Goal: Information Seeking & Learning: Learn about a topic

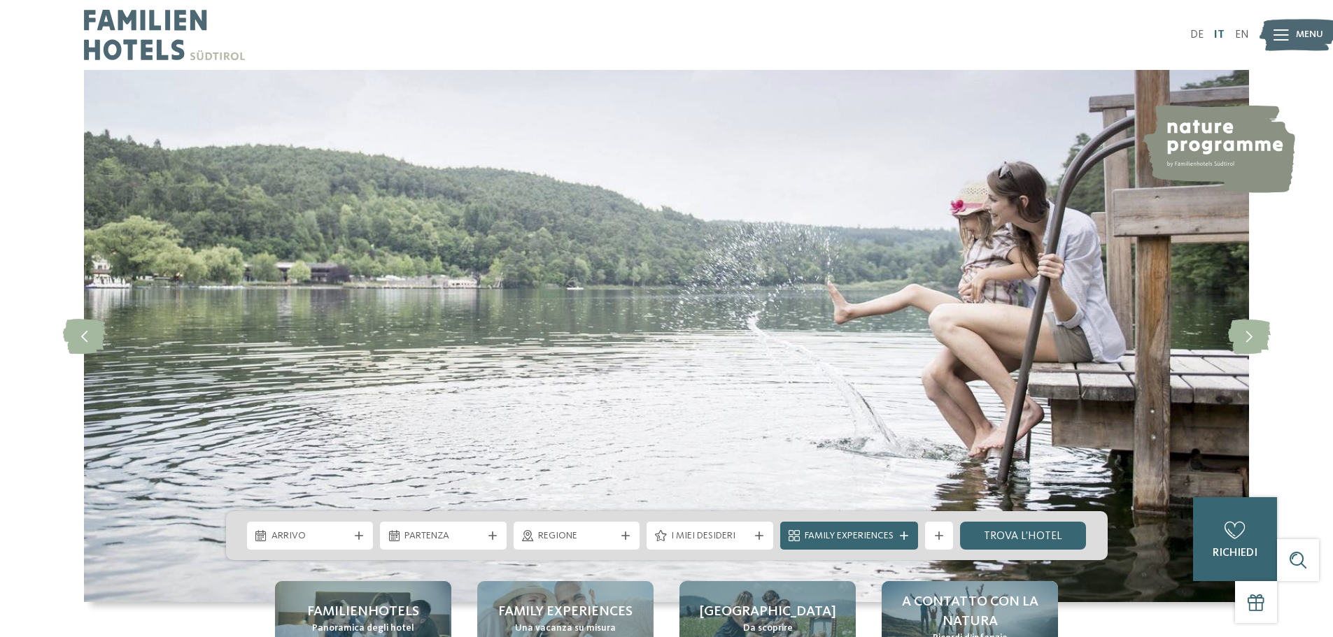
click at [1221, 30] on link "IT" at bounding box center [1219, 34] width 10 height 11
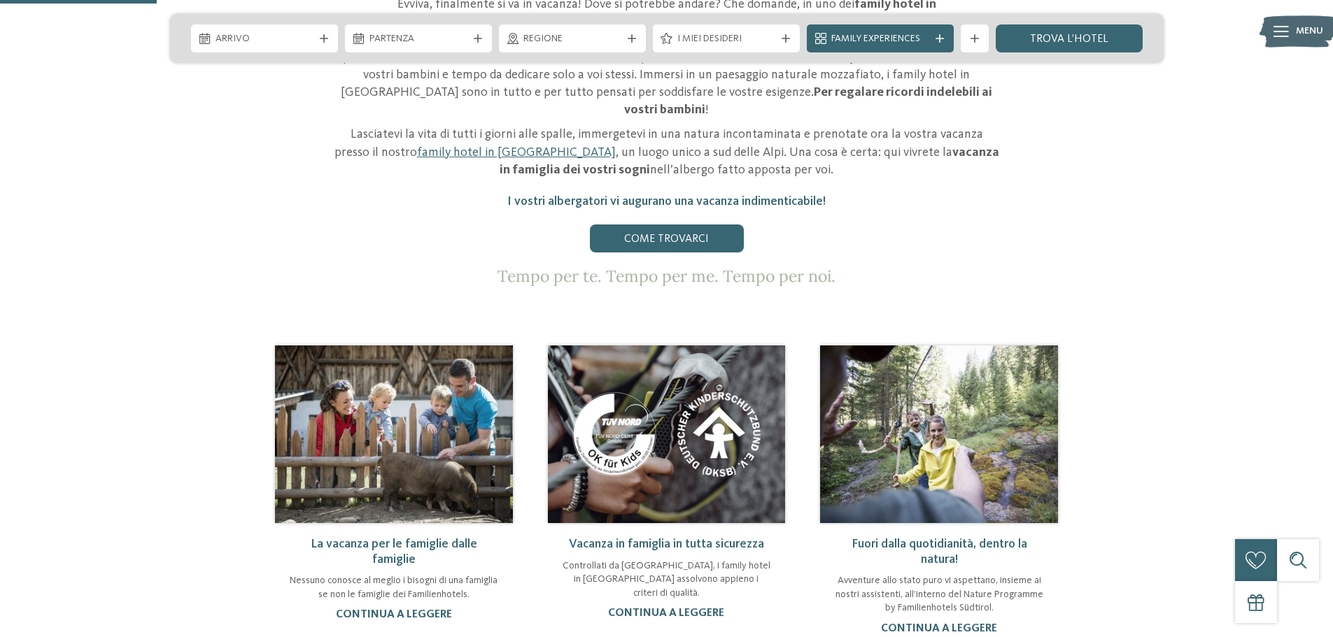
scroll to position [839, 0]
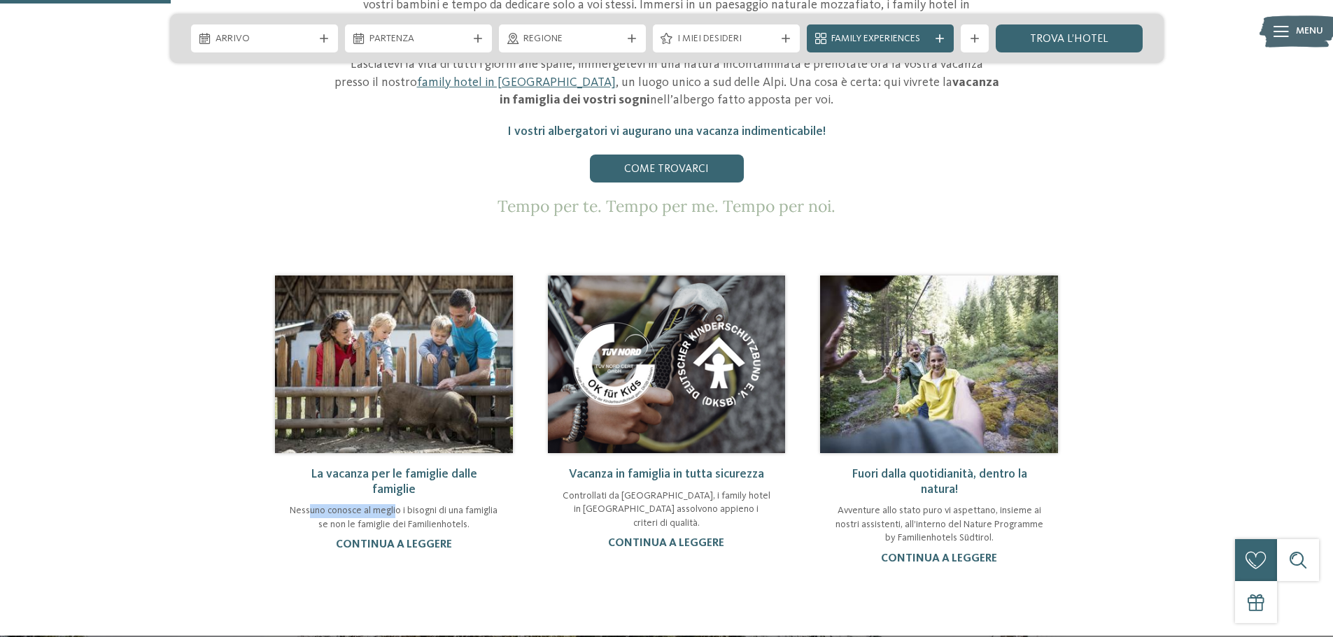
drag, startPoint x: 310, startPoint y: 455, endPoint x: 398, endPoint y: 456, distance: 88.1
click at [397, 504] on p "Nessuno conosce al meglio i bisogni di una famiglia se non le famiglie dei Fami…" at bounding box center [394, 517] width 210 height 27
click at [404, 539] on link "continua a leggere" at bounding box center [394, 544] width 116 height 11
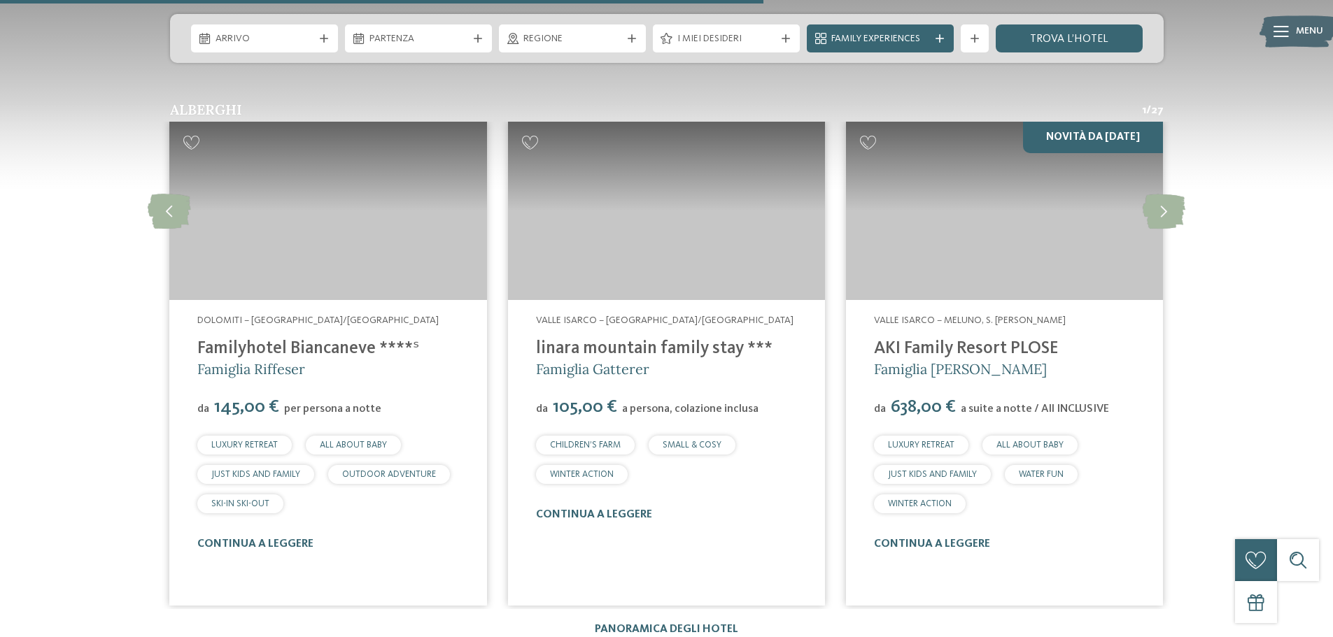
scroll to position [1819, 0]
